Goal: Task Accomplishment & Management: Manage account settings

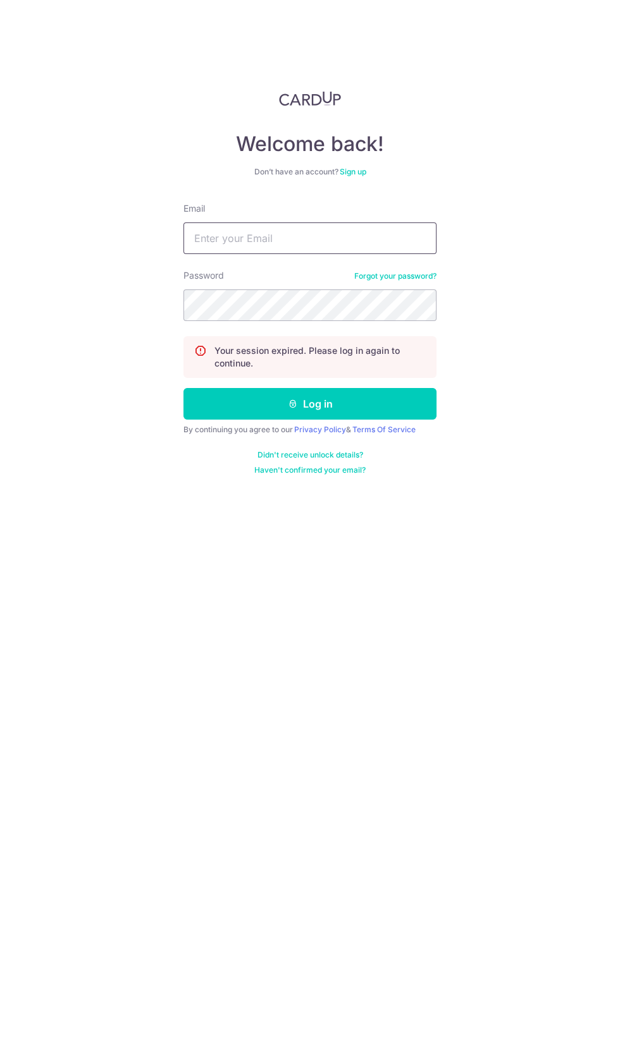
click at [205, 243] on input "Email" at bounding box center [309, 239] width 253 height 32
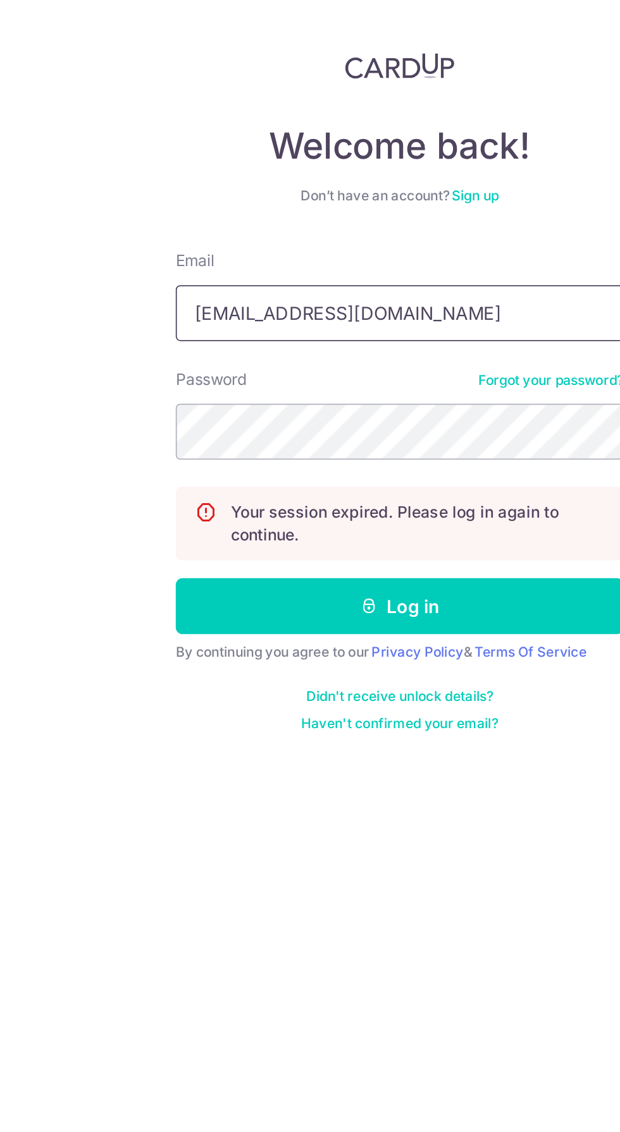
type input "[EMAIL_ADDRESS][DOMAIN_NAME]"
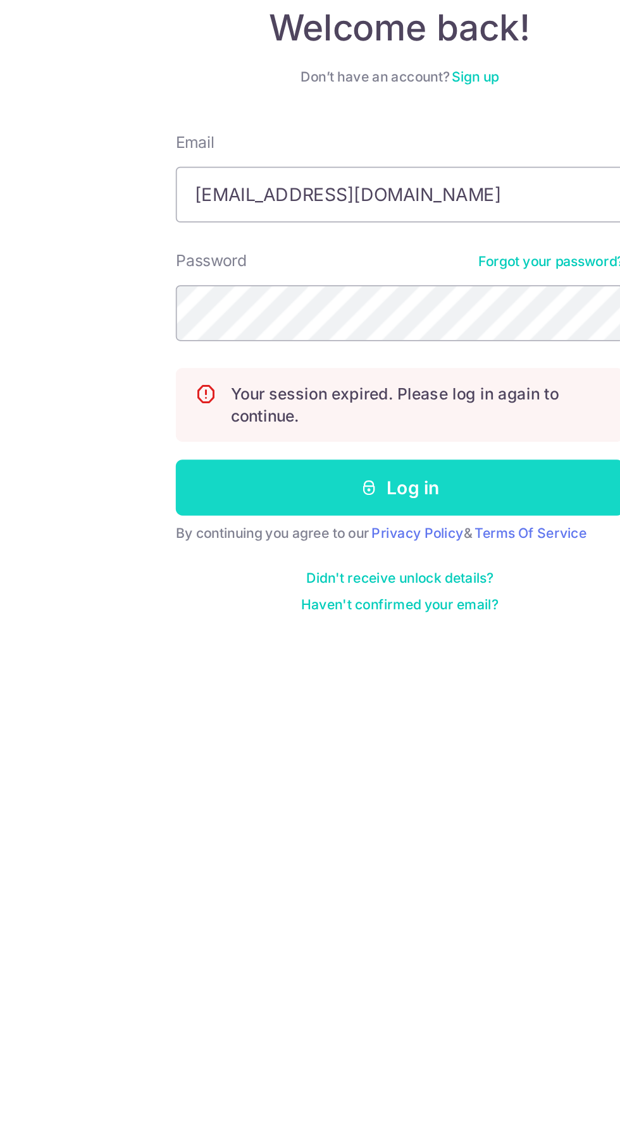
click at [398, 401] on button "Log in" at bounding box center [309, 404] width 253 height 32
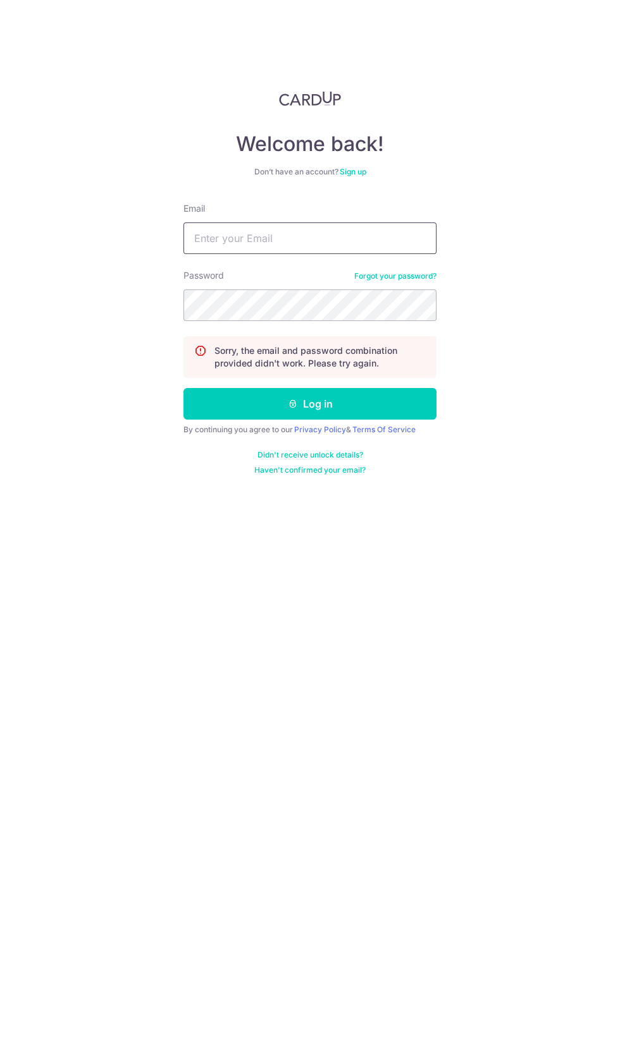
click at [244, 232] on input "Email" at bounding box center [309, 239] width 253 height 32
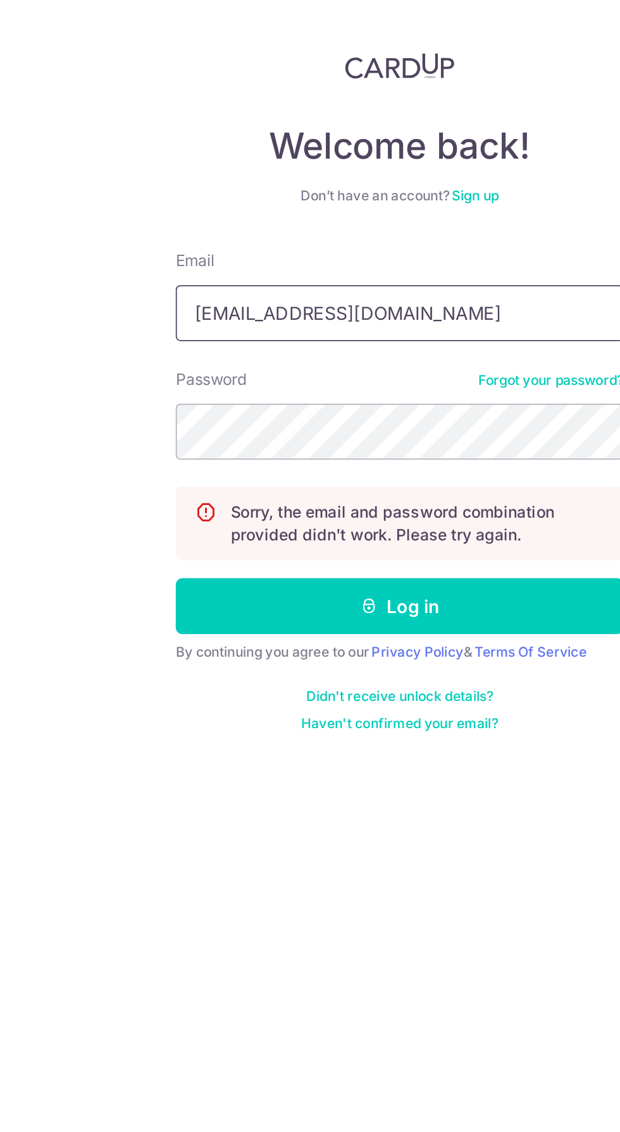
type input "Ongsiewwoon.3h@gmail.com"
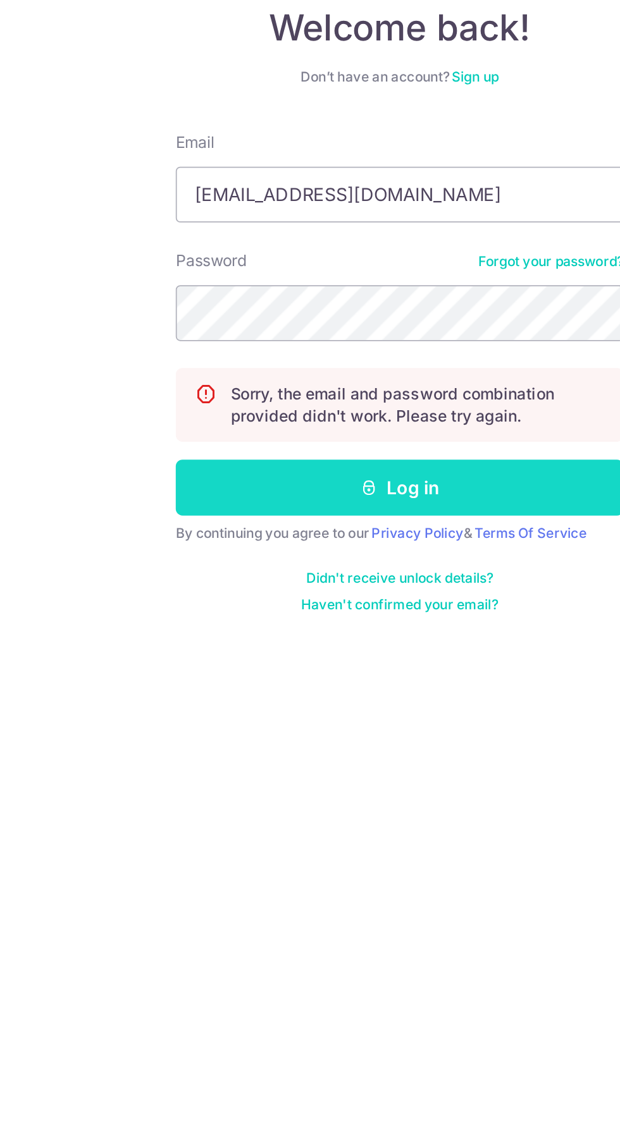
click at [408, 399] on button "Log in" at bounding box center [309, 404] width 253 height 32
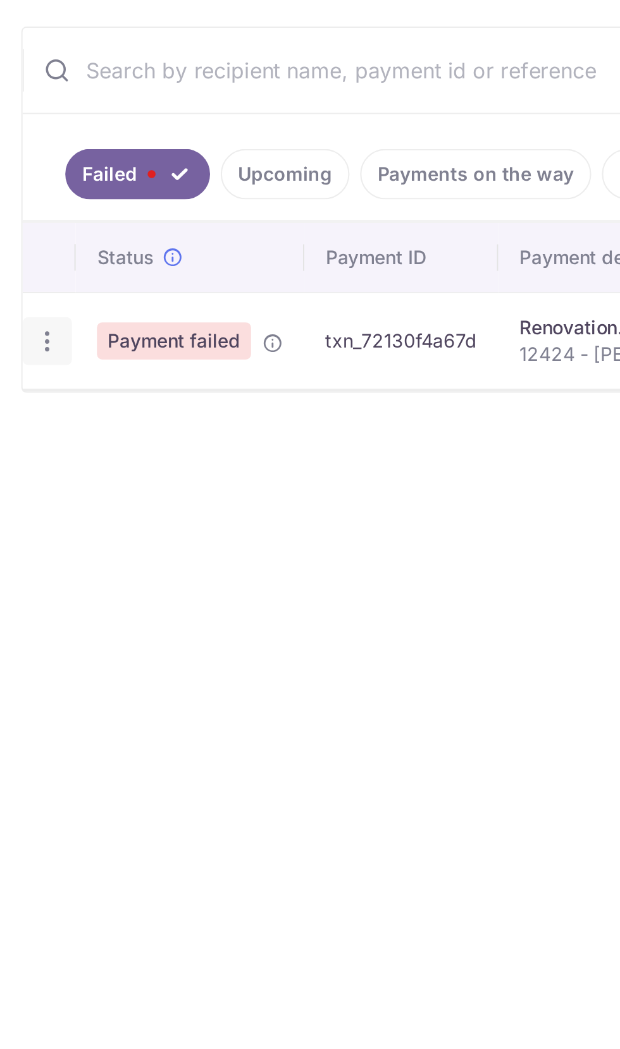
click at [23, 477] on icon "button" at bounding box center [22, 480] width 13 height 13
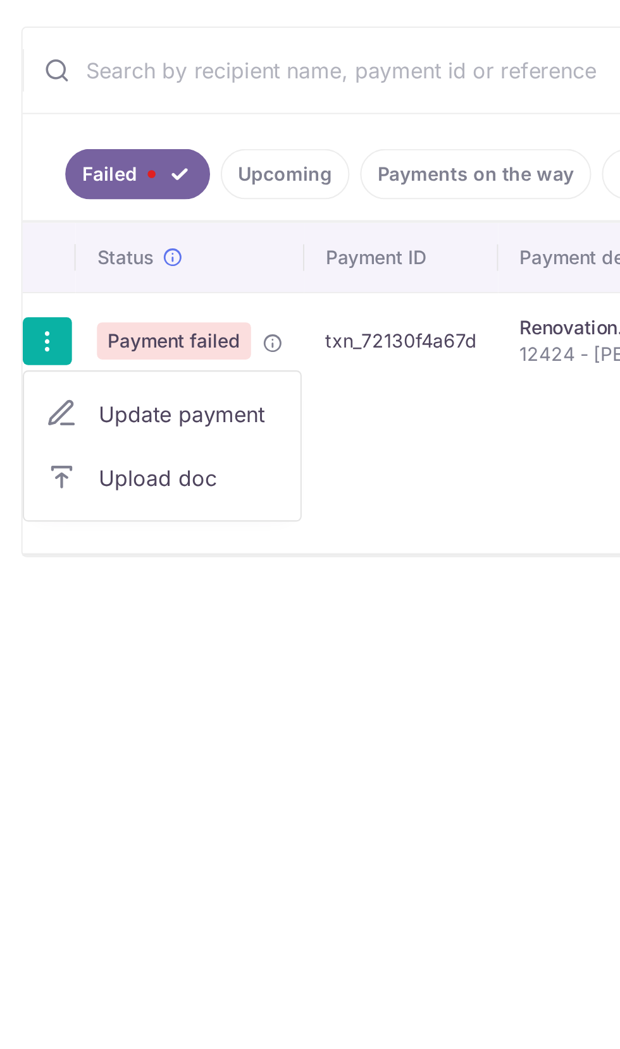
click at [63, 513] on span "Update payment" at bounding box center [90, 515] width 86 height 15
radio input "true"
type input "15,740.47"
type input "12424 - [PERSON_NAME]"
type input "40%"
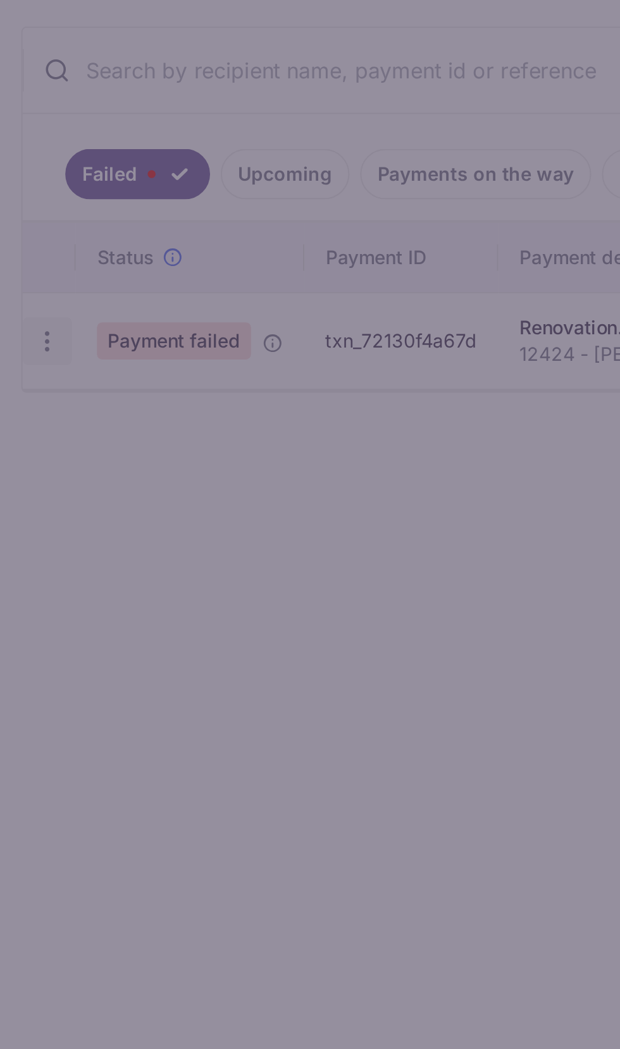
type input "OFF225"
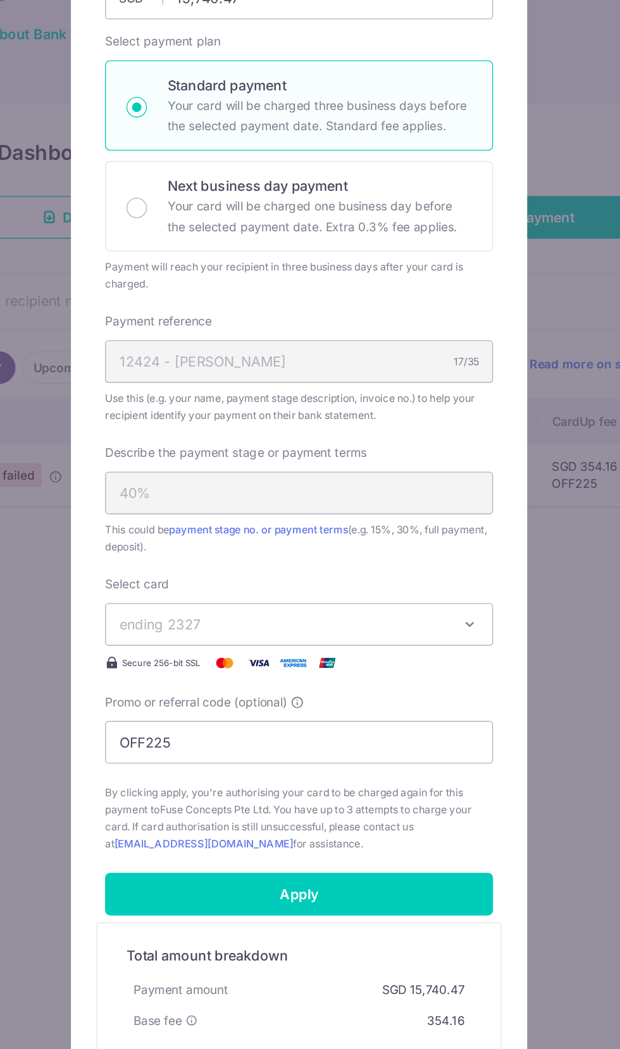
scroll to position [71, 0]
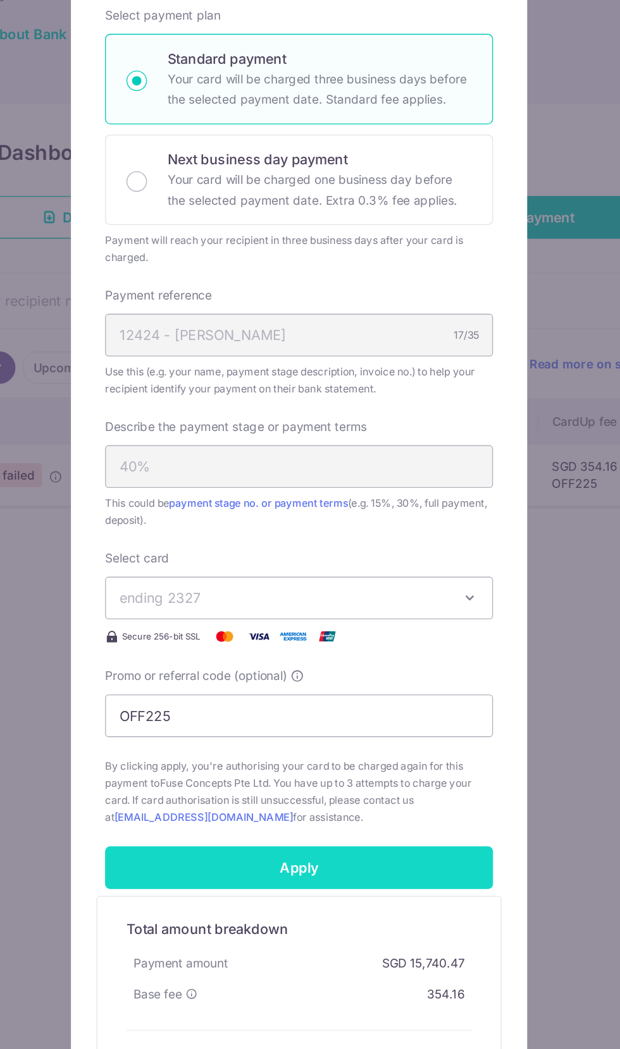
click at [395, 766] on input "Apply" at bounding box center [309, 771] width 287 height 32
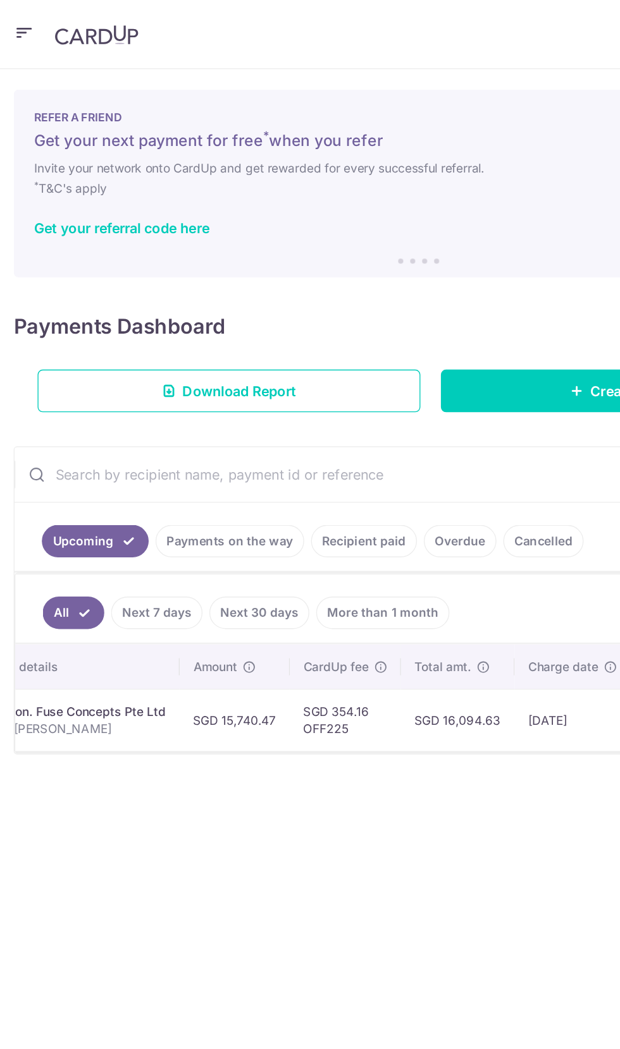
scroll to position [0, 258]
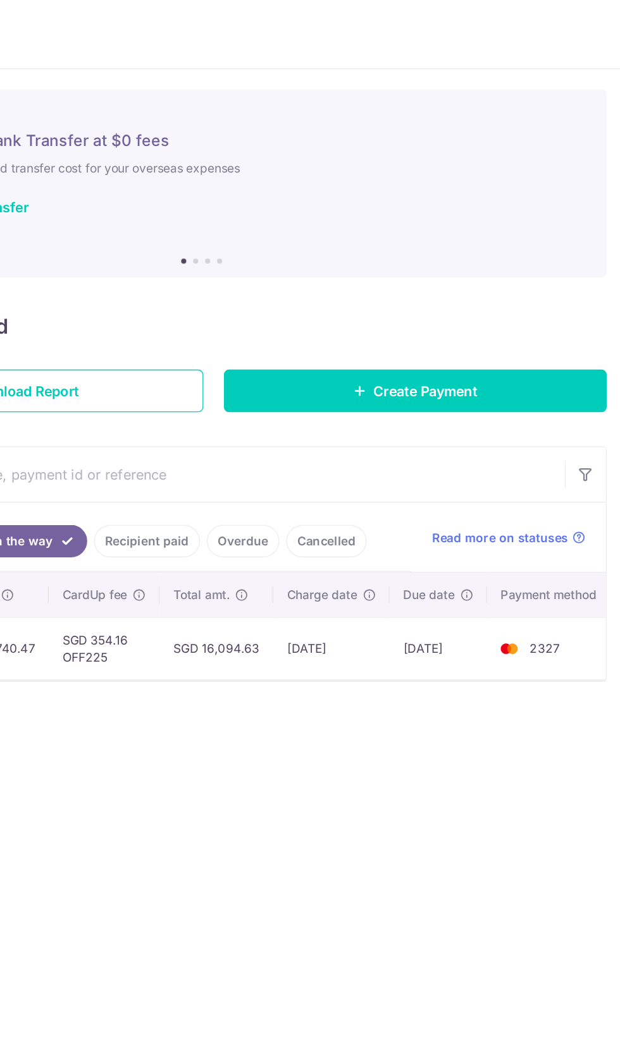
click at [281, 396] on link "Recipient paid" at bounding box center [269, 401] width 78 height 24
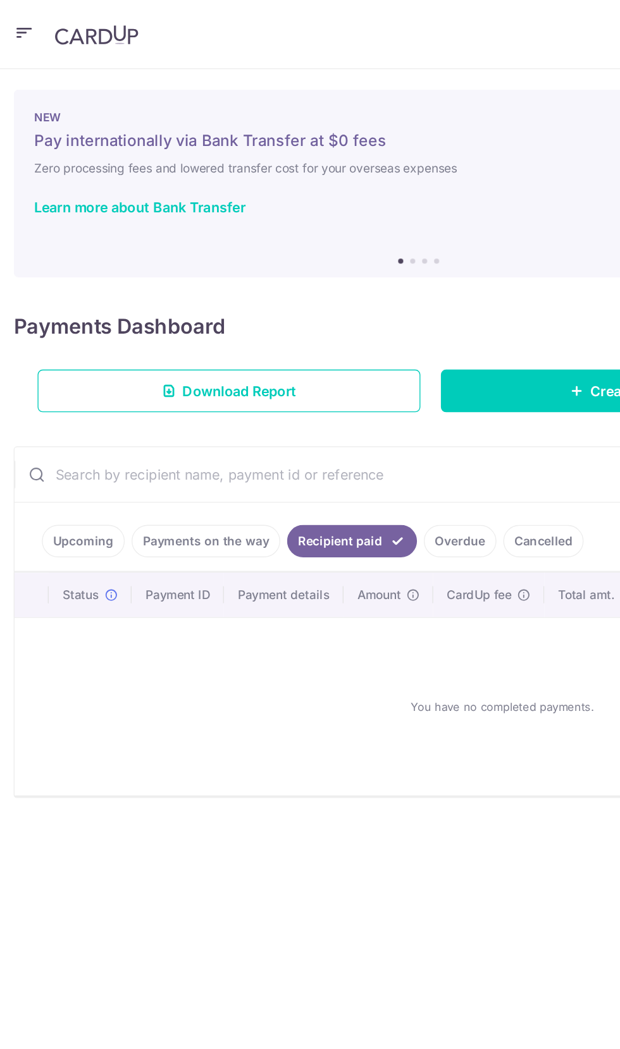
click at [176, 400] on link "Payments on the way" at bounding box center [152, 401] width 110 height 24
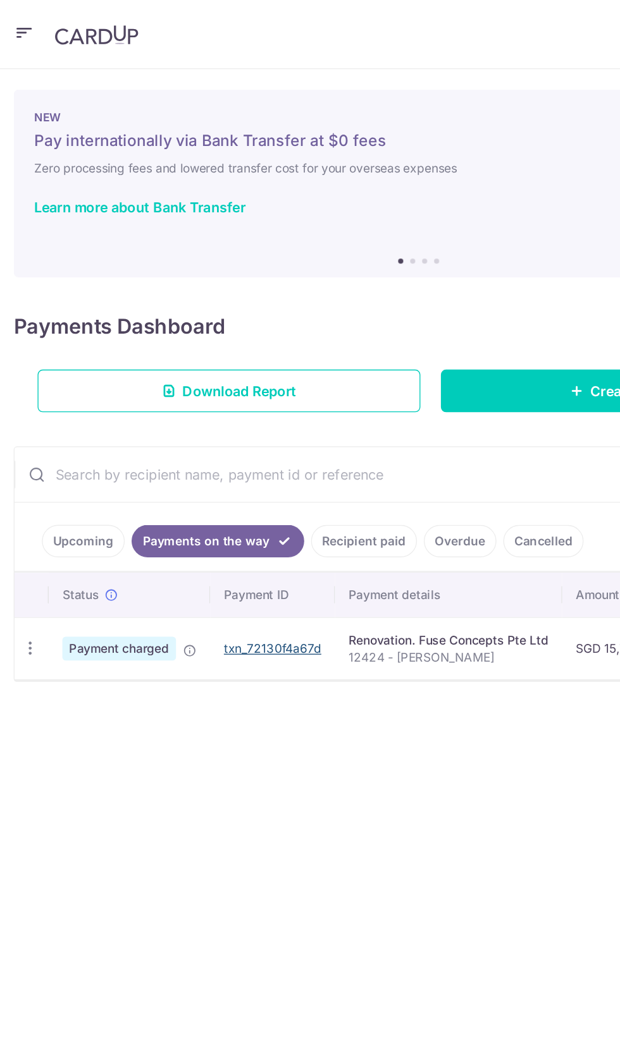
click at [218, 485] on link "txn_72130f4a67d" at bounding box center [202, 480] width 72 height 11
